Goal: Information Seeking & Learning: Understand process/instructions

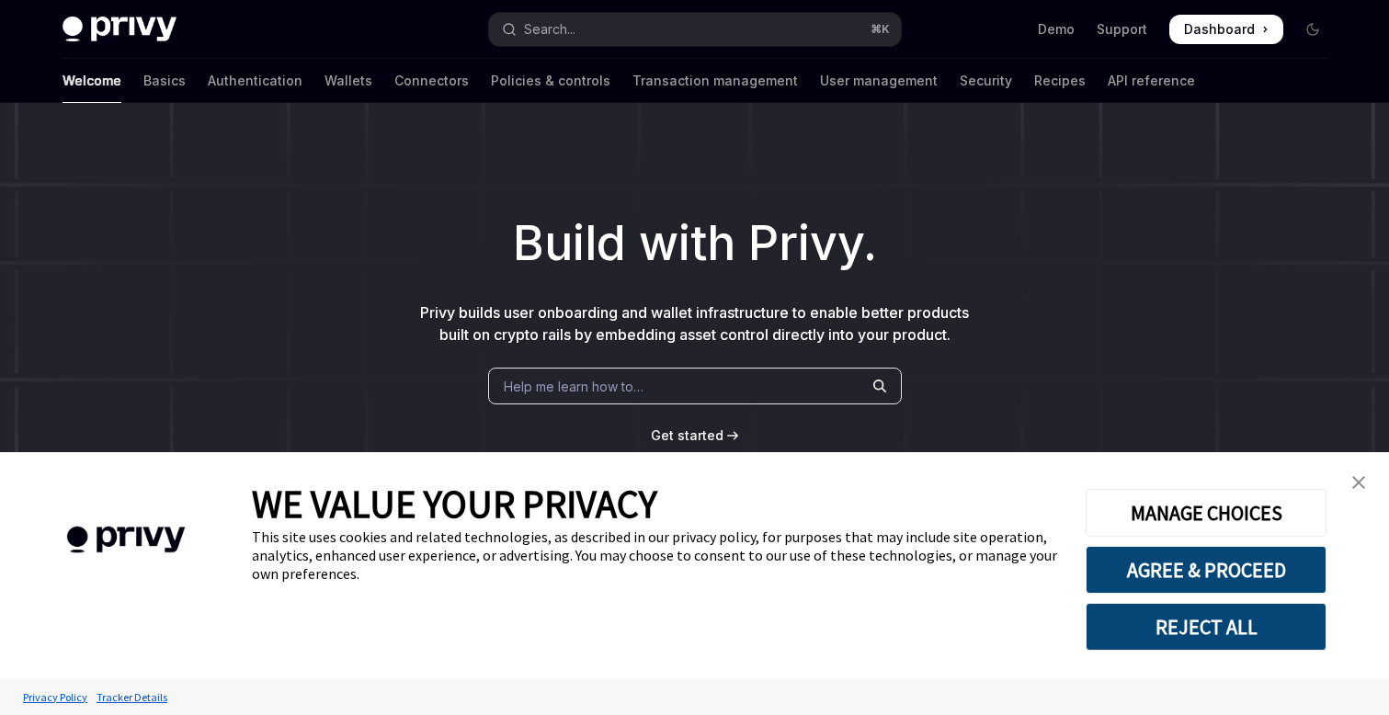
click at [1173, 186] on div "Build with Privy. Privy builds user onboarding and wallet infrastructure to ena…" at bounding box center [694, 312] width 1389 height 419
click at [208, 76] on link "Authentication" at bounding box center [255, 81] width 95 height 44
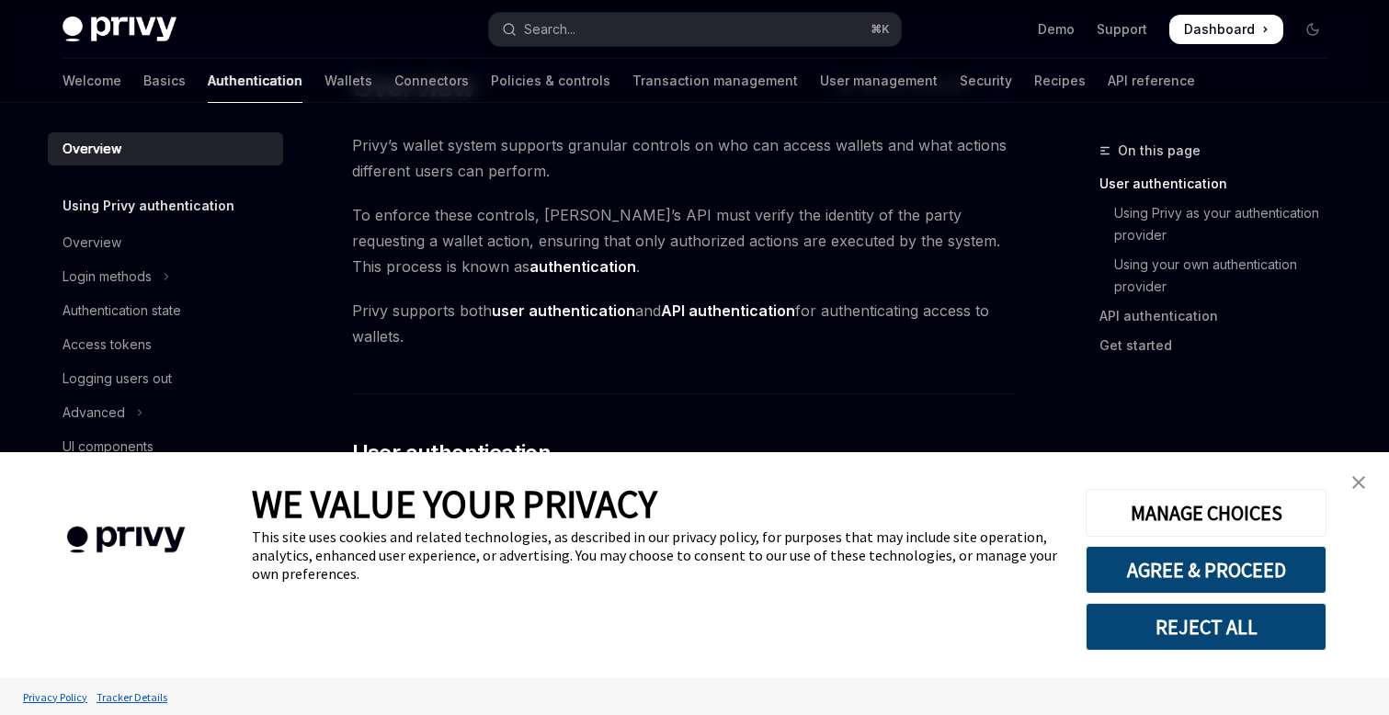
scroll to position [74, 0]
click at [92, 244] on div "Overview" at bounding box center [92, 243] width 59 height 22
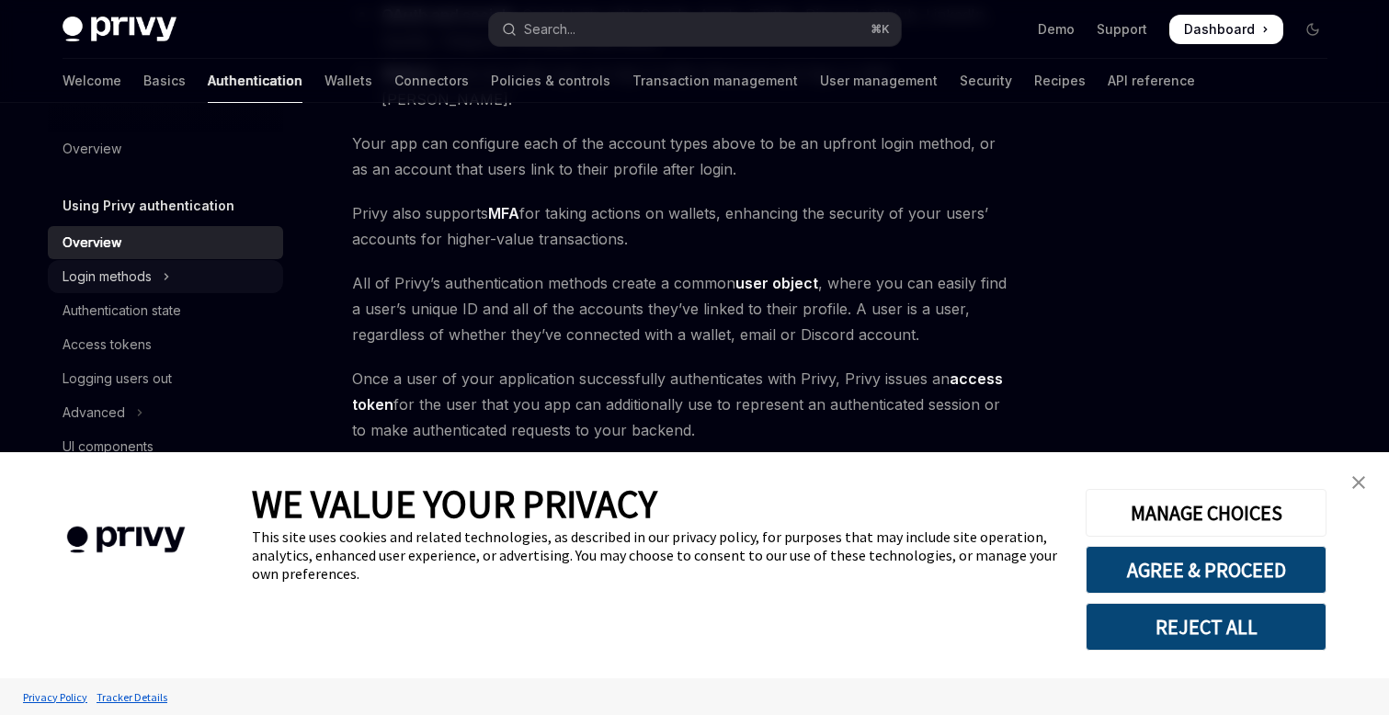
scroll to position [398, 0]
click at [121, 273] on div "Login methods" at bounding box center [107, 277] width 89 height 22
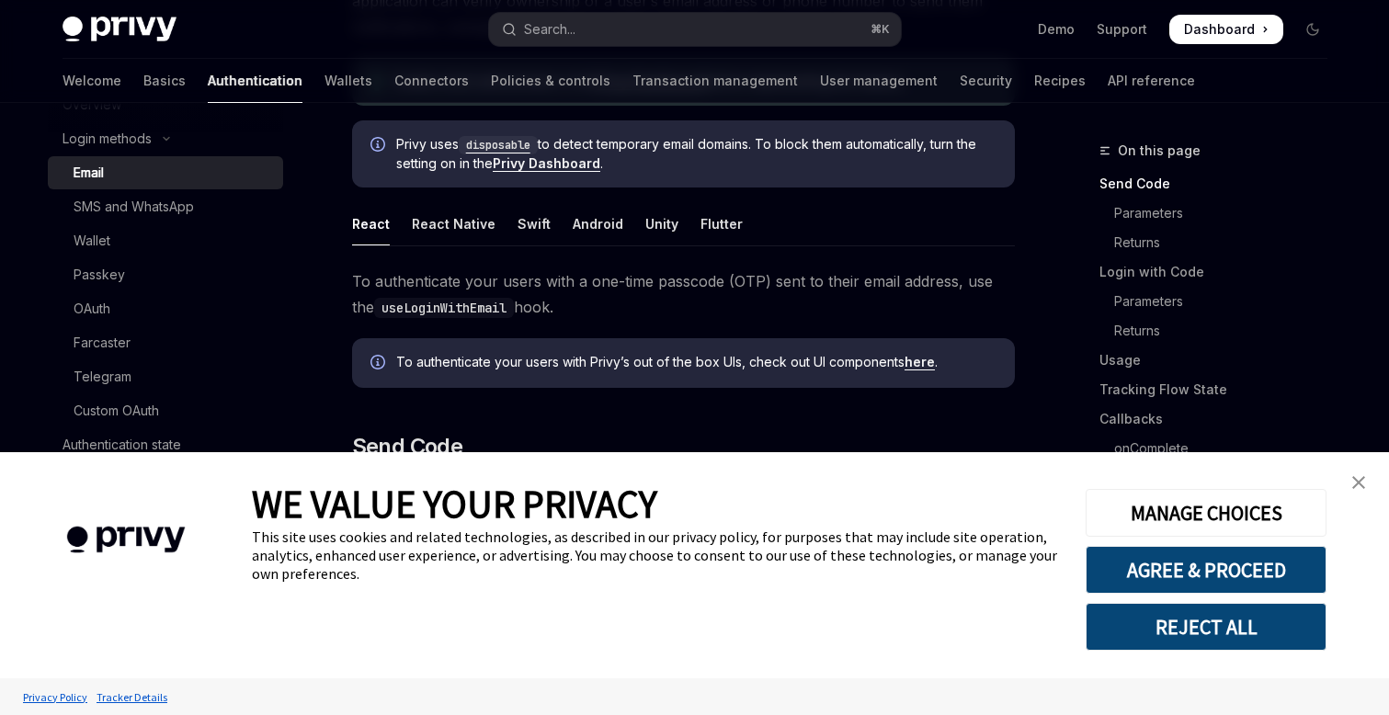
scroll to position [290, 0]
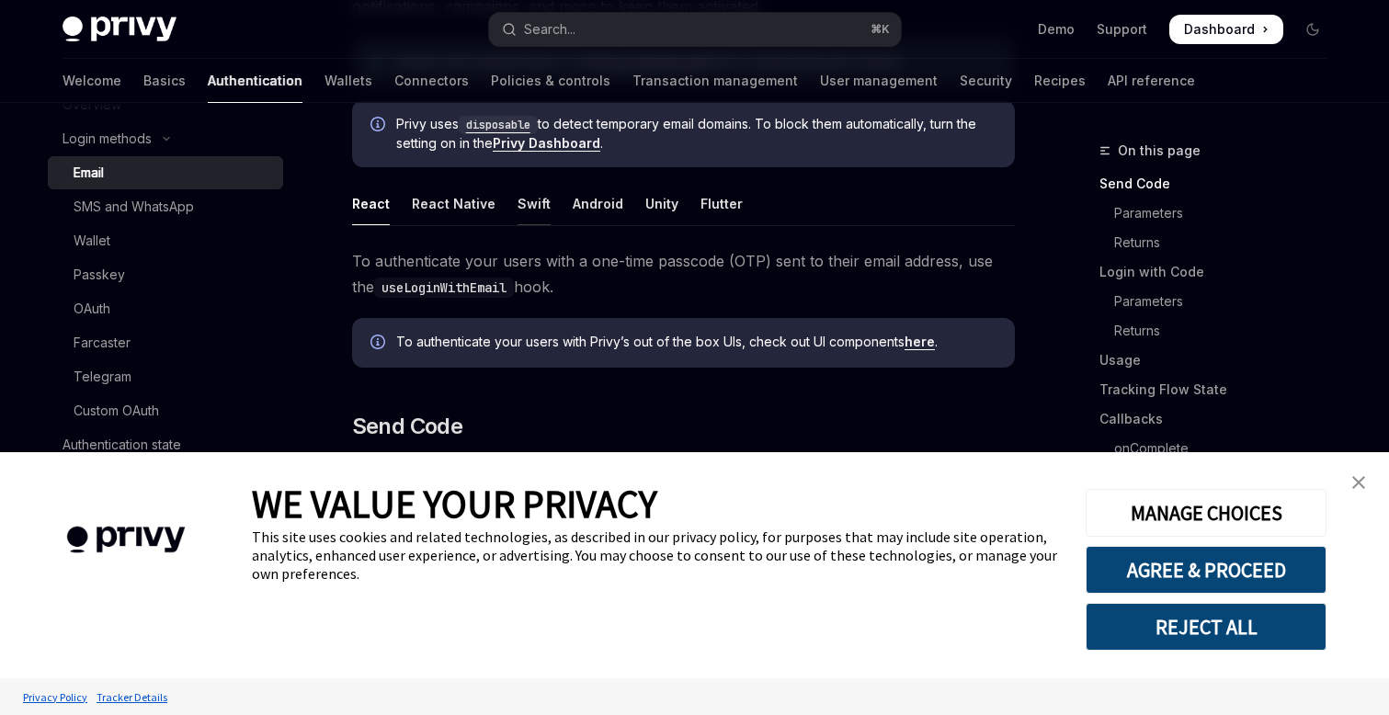
click at [536, 198] on div "Swift" at bounding box center [534, 203] width 33 height 43
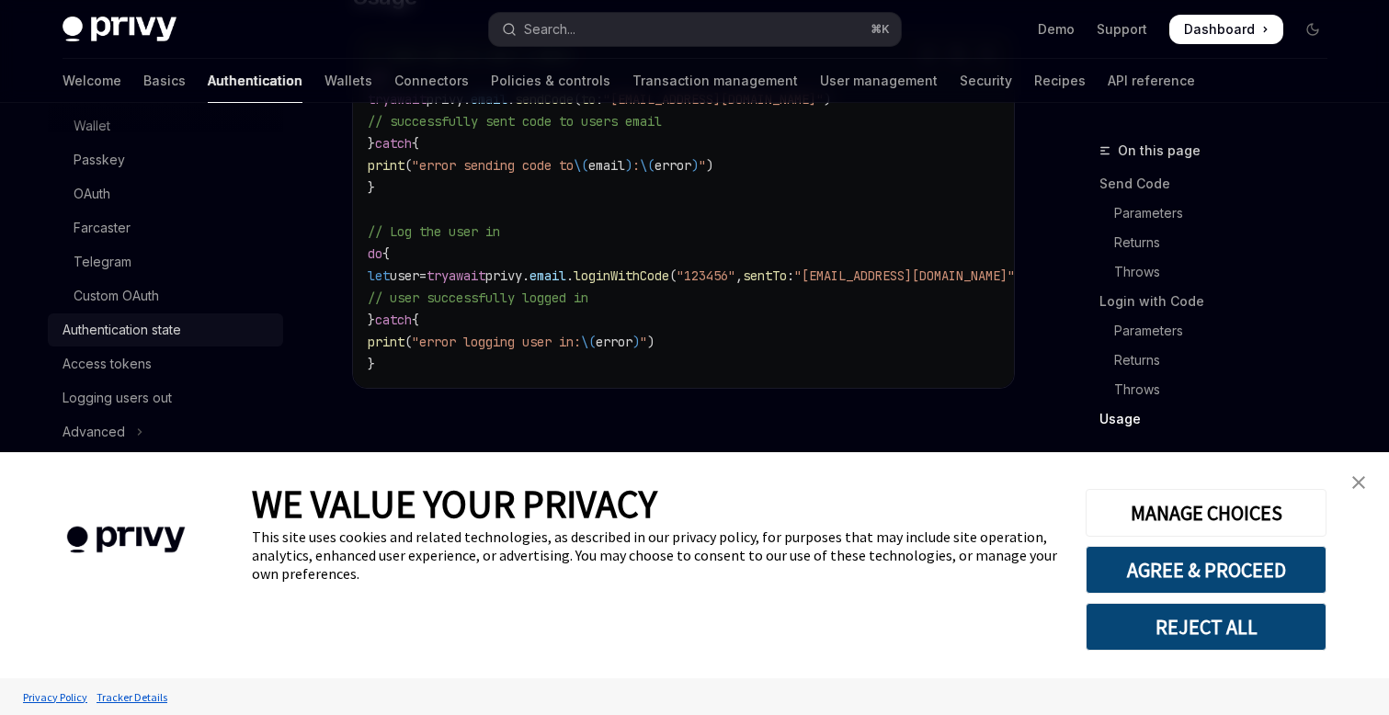
scroll to position [253, 0]
click at [178, 327] on div "Authentication state" at bounding box center [122, 330] width 119 height 22
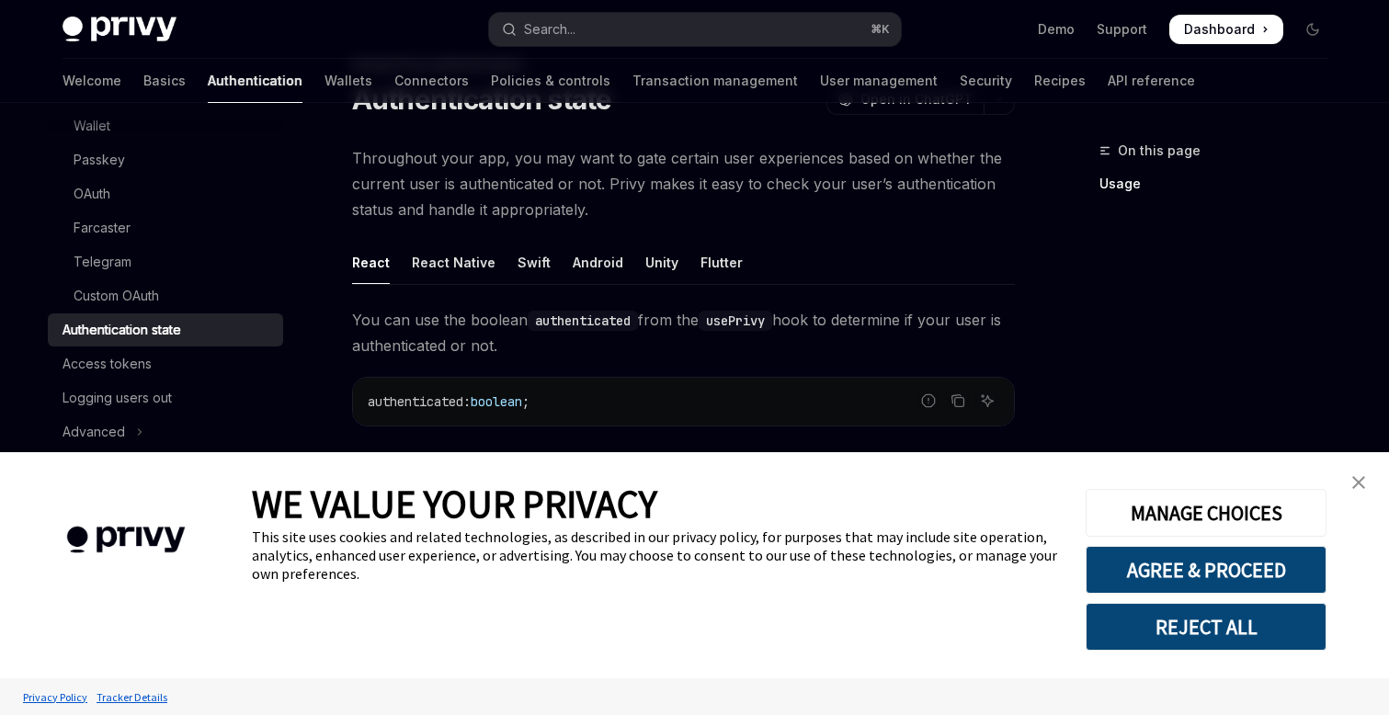
scroll to position [102, 0]
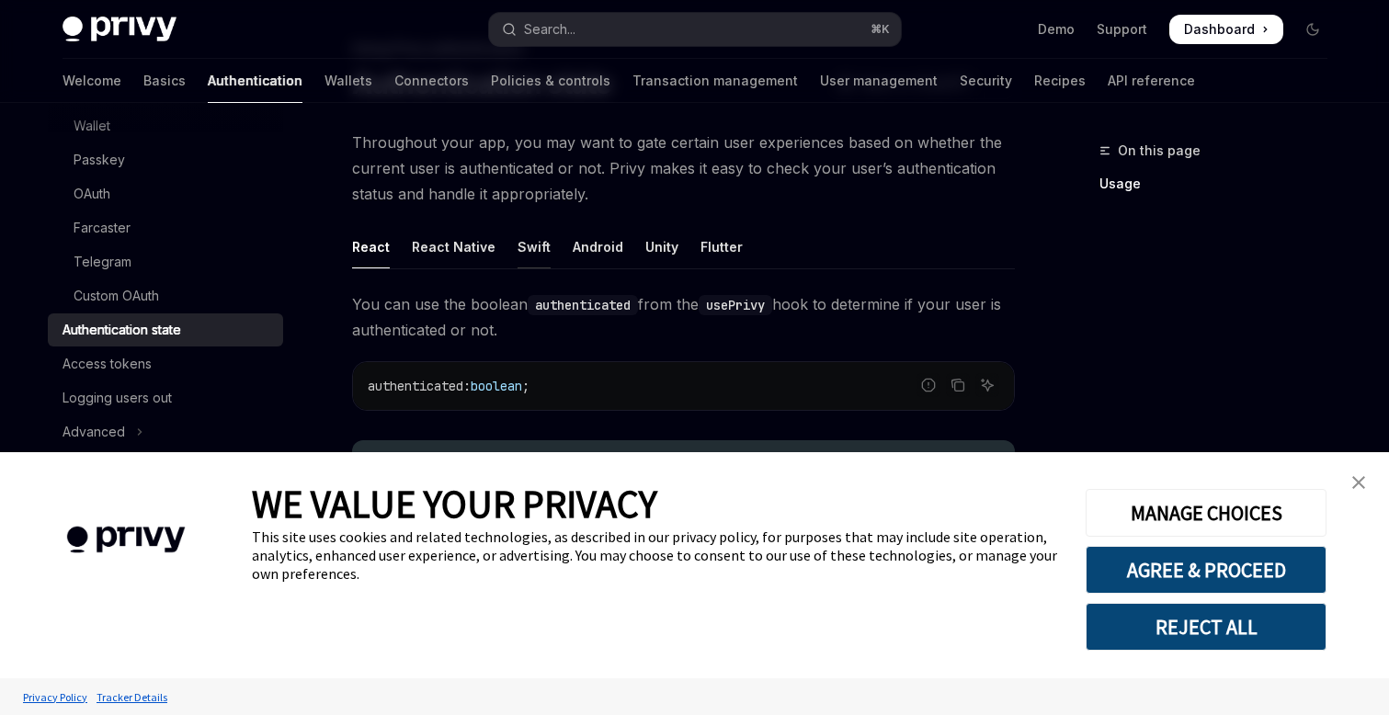
click at [524, 246] on div "Swift" at bounding box center [534, 246] width 33 height 43
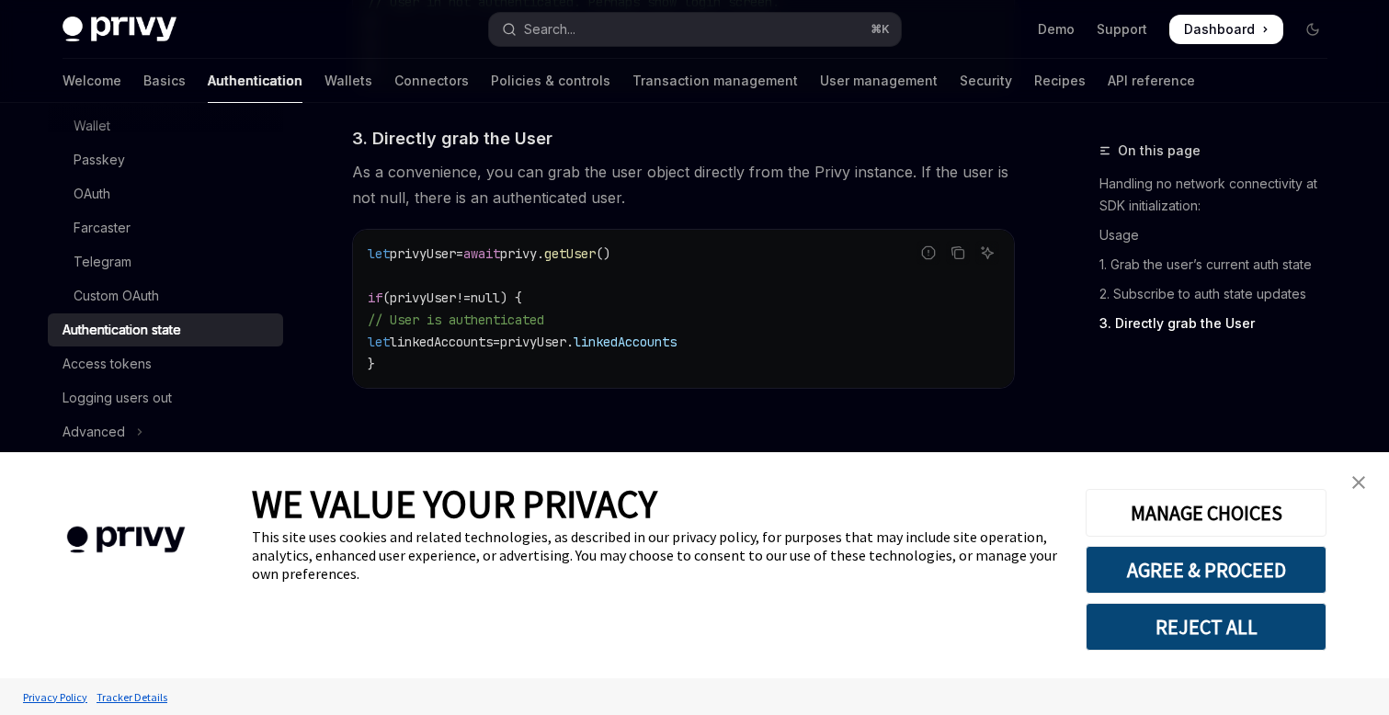
scroll to position [2096, 0]
click at [139, 363] on div "Access tokens" at bounding box center [107, 364] width 89 height 22
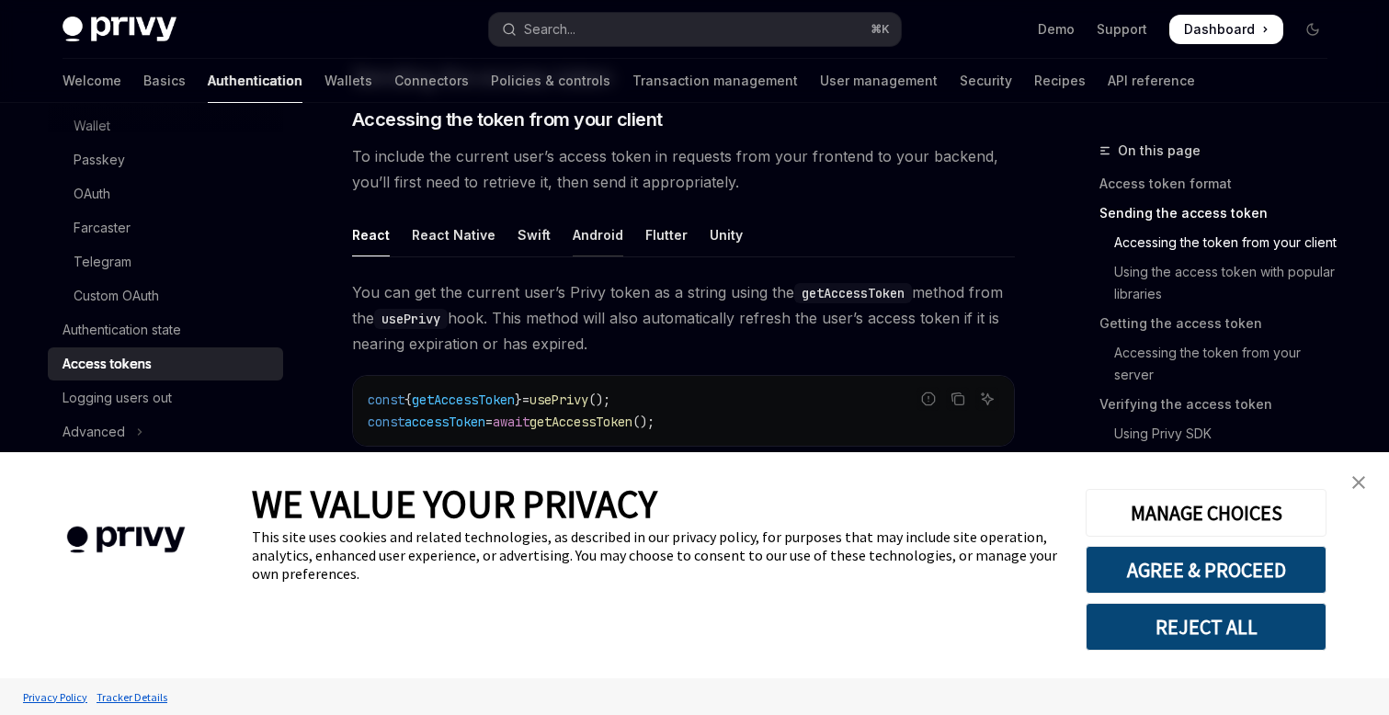
scroll to position [781, 0]
click at [525, 228] on div "Swift" at bounding box center [534, 233] width 33 height 43
type textarea "*"
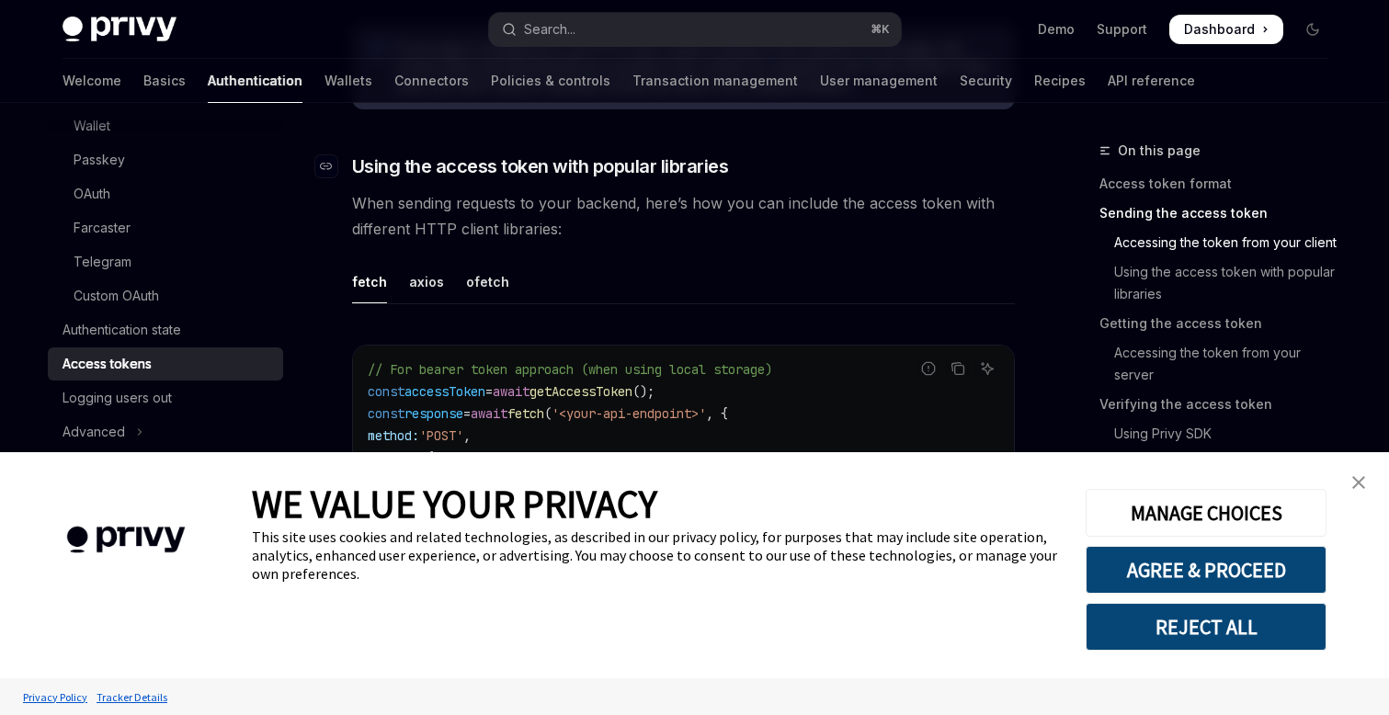
scroll to position [1465, 0]
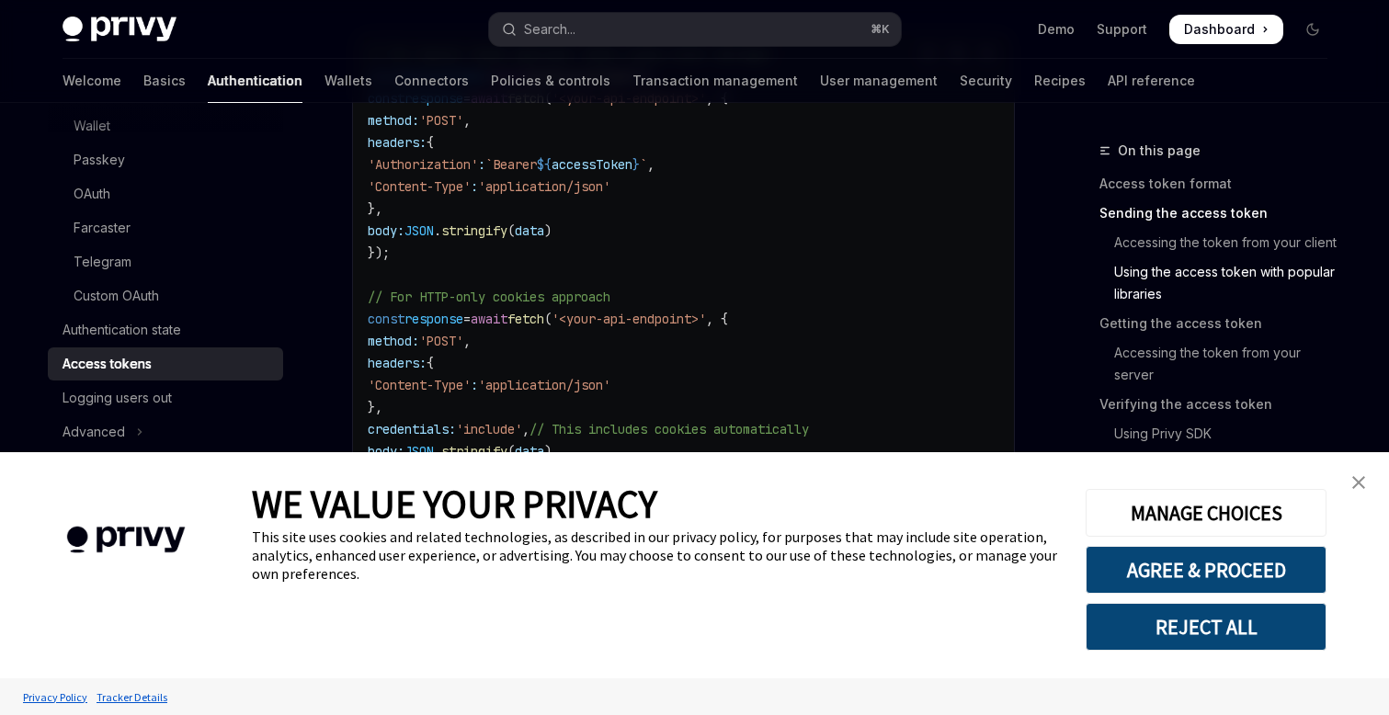
scroll to position [1760, 0]
